Goal: Information Seeking & Learning: Learn about a topic

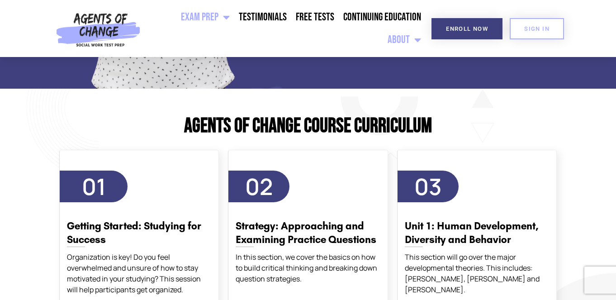
scroll to position [997, 0]
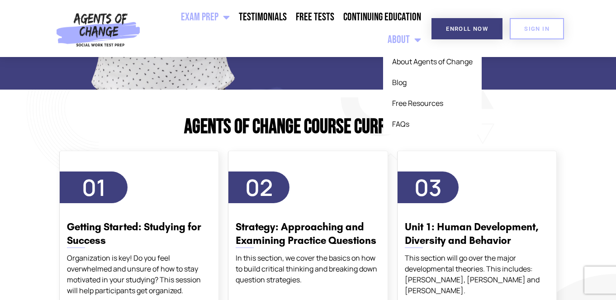
click at [409, 38] on link "About" at bounding box center [404, 40] width 43 height 23
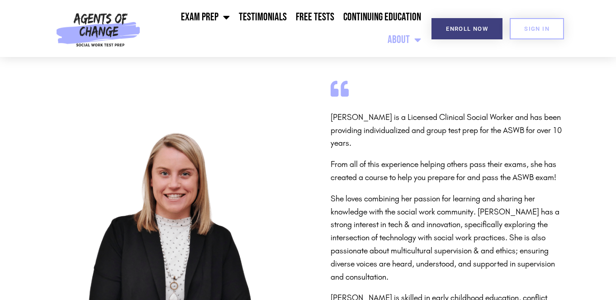
click at [214, 17] on link "Exam Prep" at bounding box center [205, 17] width 58 height 23
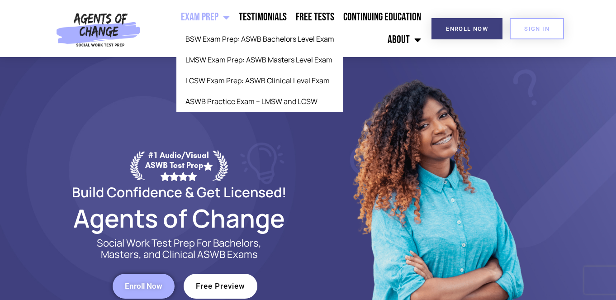
click at [224, 20] on span "Menu" at bounding box center [224, 17] width 11 height 20
click at [227, 18] on span "Menu" at bounding box center [224, 17] width 11 height 20
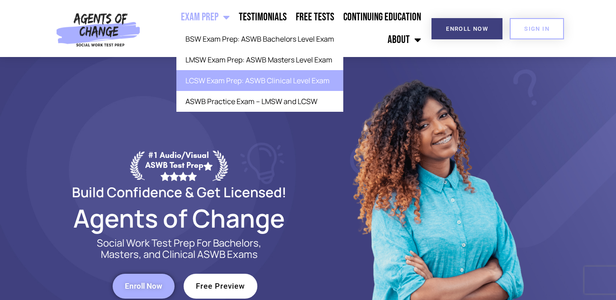
click at [213, 76] on link "LCSW Exam Prep: ASWB Clinical Level Exam" at bounding box center [259, 80] width 167 height 21
